Goal: Contribute content: Contribute content

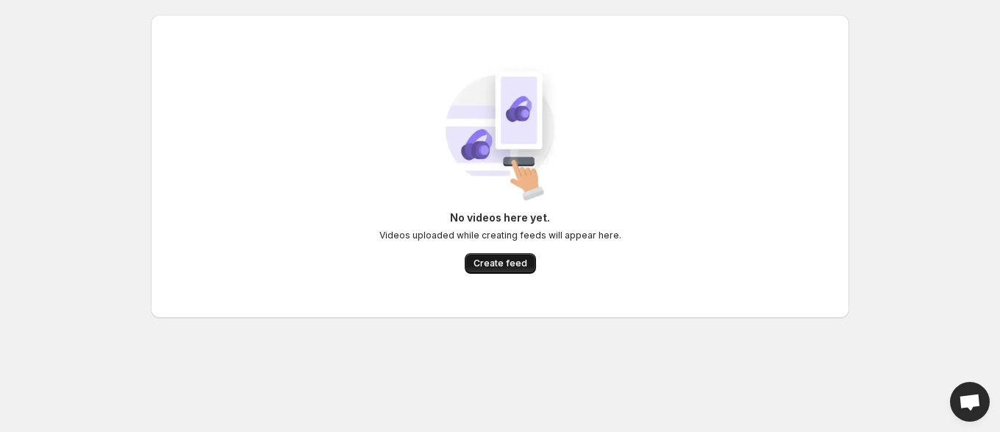
click at [499, 257] on span "Create feed" at bounding box center [501, 263] width 54 height 12
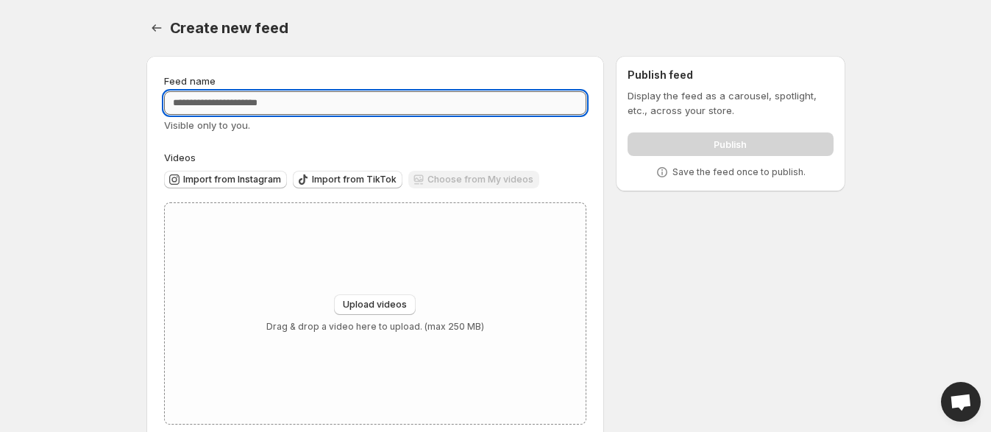
click at [388, 98] on input "Feed name" at bounding box center [375, 103] width 423 height 24
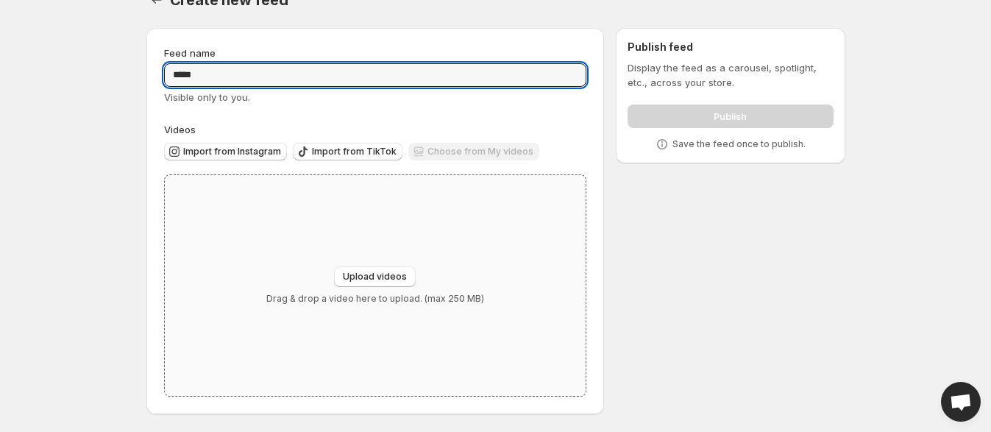
type input "*****"
click at [380, 263] on div "Upload videos Drag & drop a video here to upload. (max 250 MB)" at bounding box center [375, 285] width 421 height 221
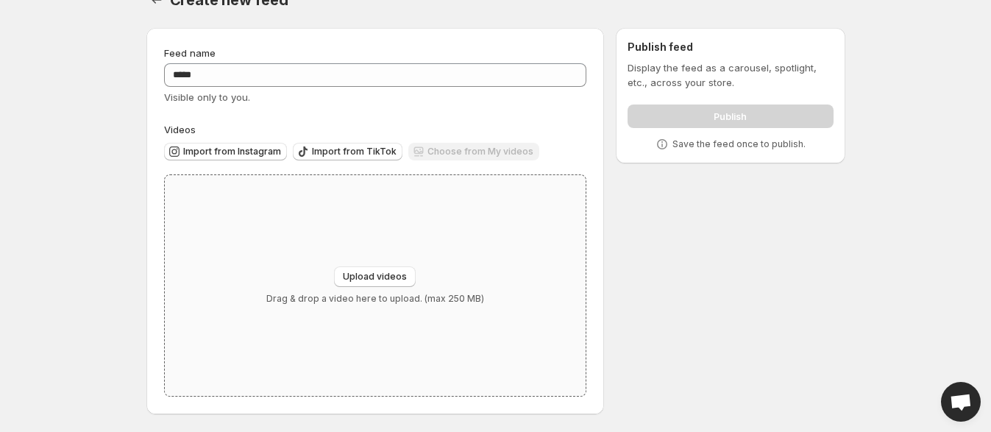
type input "**********"
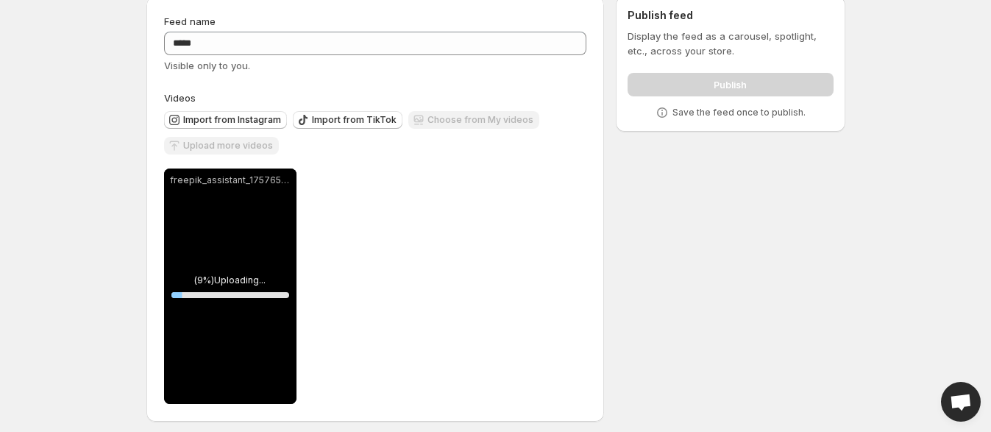
scroll to position [68, 0]
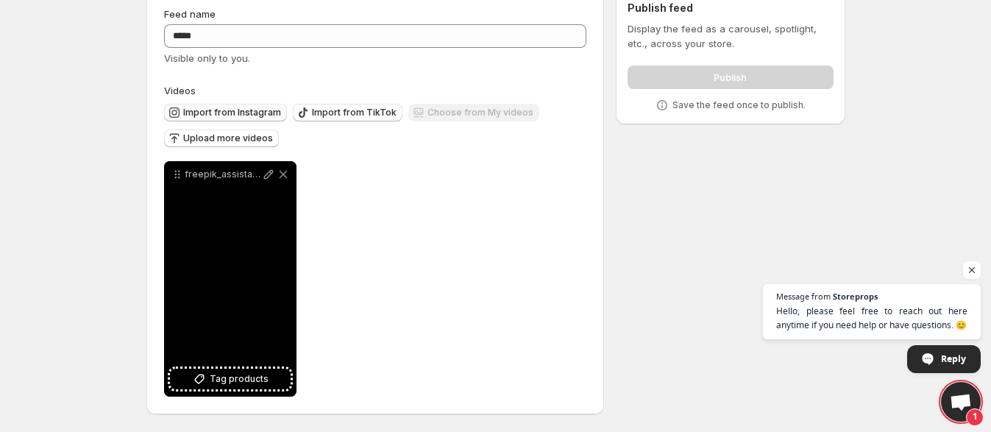
drag, startPoint x: 234, startPoint y: 229, endPoint x: 185, endPoint y: 118, distance: 121.2
click at [185, 118] on button "Import from Instagram" at bounding box center [225, 113] width 123 height 18
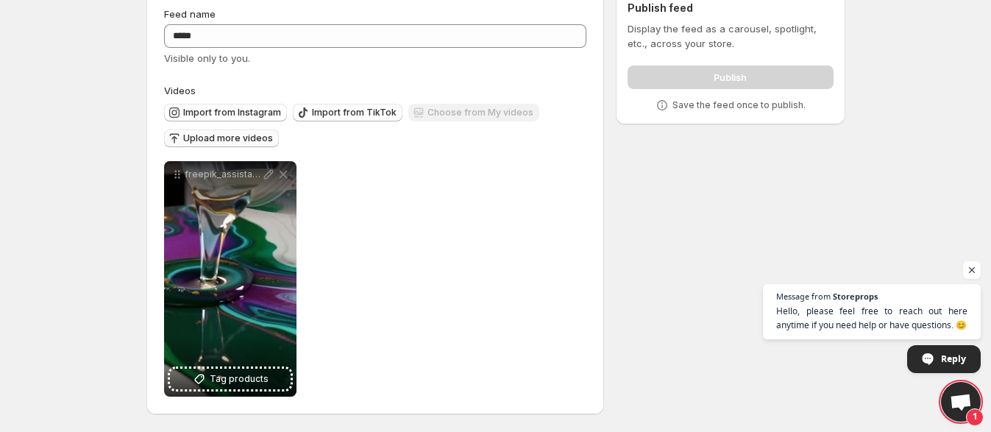
click at [206, 129] on button "Upload more videos" at bounding box center [221, 138] width 115 height 18
click at [215, 135] on span "Upload more videos" at bounding box center [228, 138] width 90 height 12
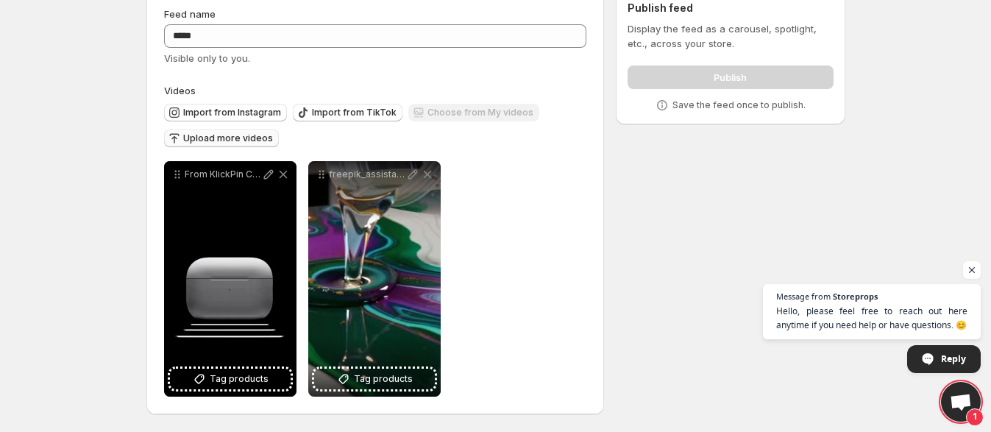
click at [208, 121] on div "Import from Instagram" at bounding box center [225, 114] width 123 height 20
click at [211, 135] on span "Upload more videos" at bounding box center [228, 138] width 90 height 12
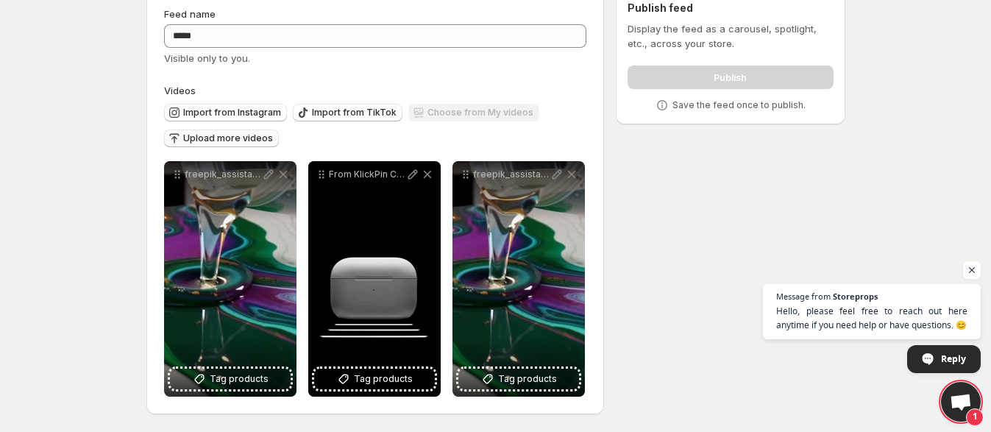
click at [179, 146] on div "Upload more videos" at bounding box center [221, 139] width 115 height 20
click at [196, 129] on button "Upload more videos" at bounding box center [221, 138] width 115 height 18
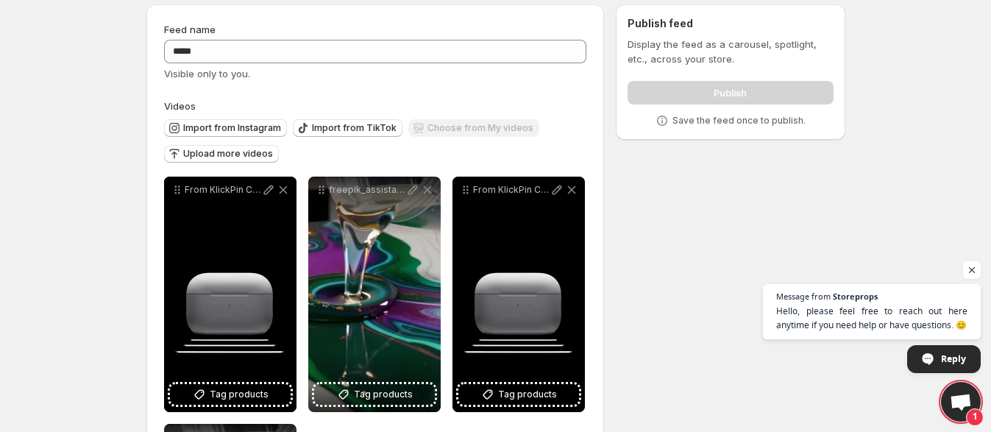
scroll to position [0, 0]
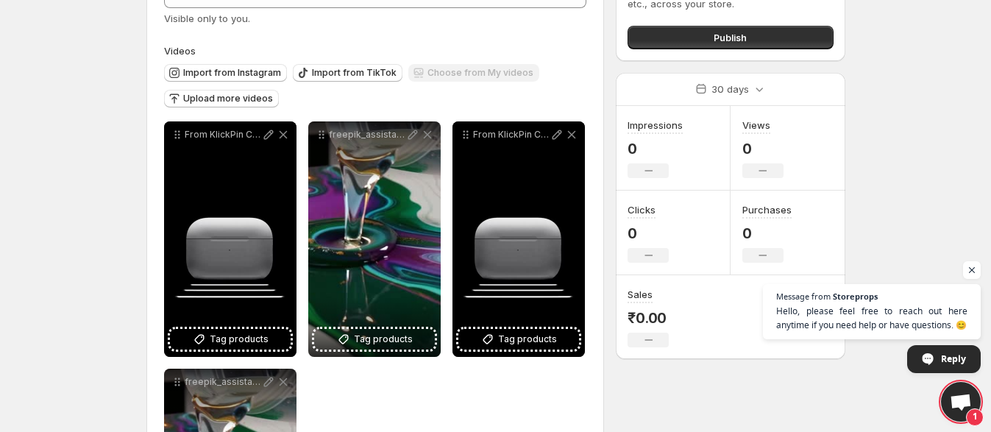
scroll to position [183, 0]
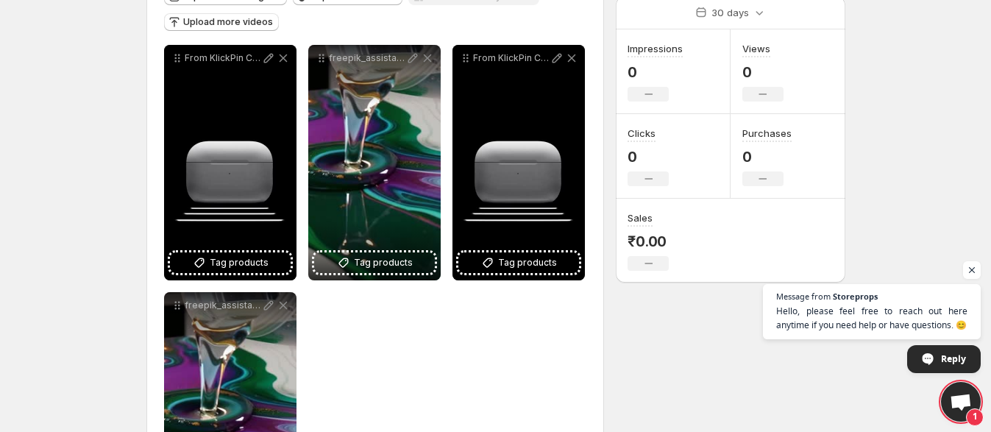
click at [633, 353] on div "**********" at bounding box center [490, 212] width 710 height 702
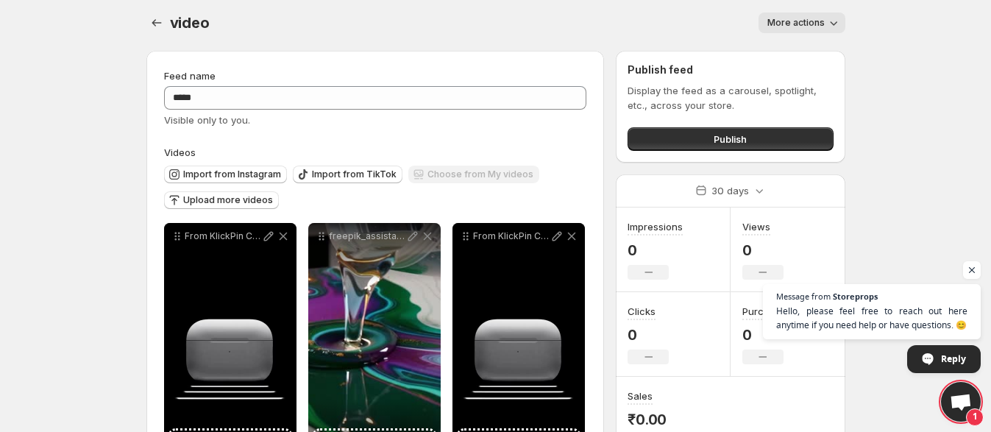
scroll to position [0, 0]
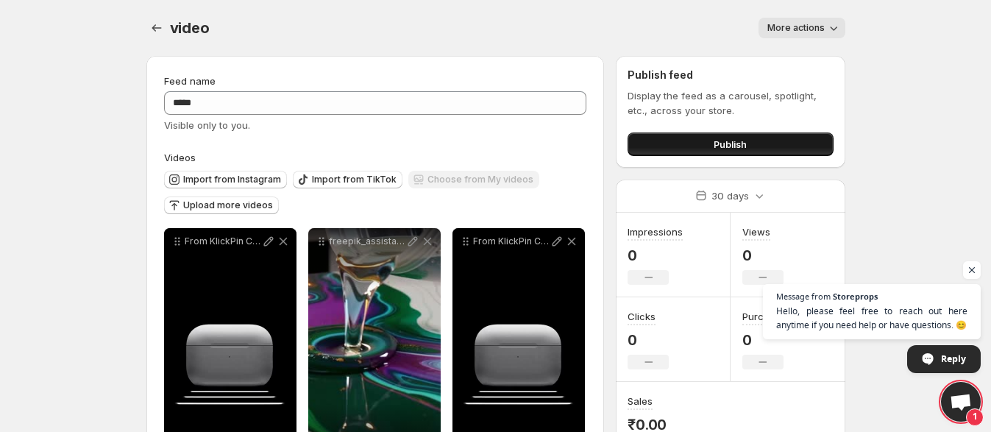
click at [710, 141] on button "Publish" at bounding box center [729, 144] width 205 height 24
